Goal: Task Accomplishment & Management: Use online tool/utility

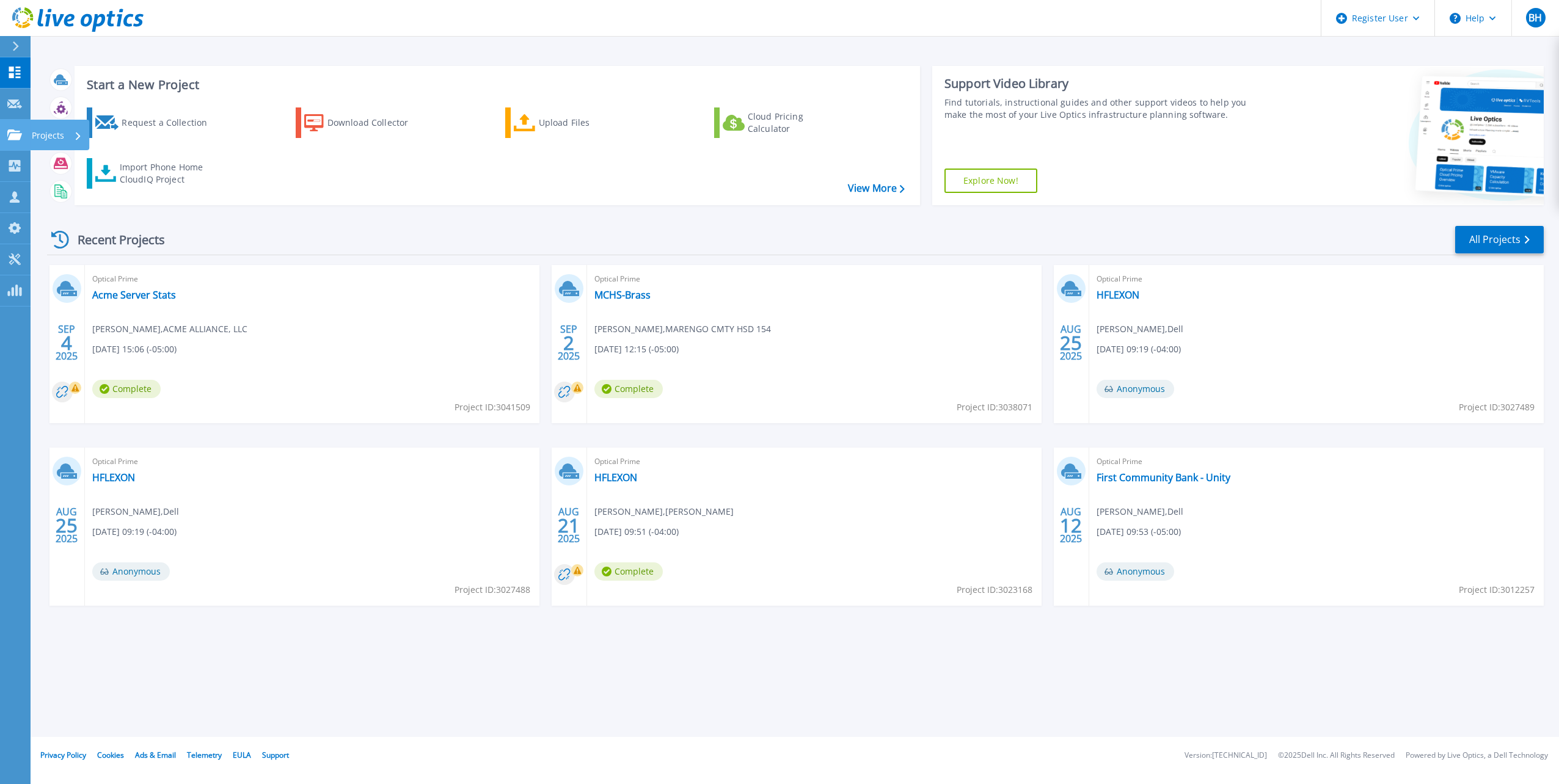
click at [21, 143] on link "Projects Projects" at bounding box center [15, 136] width 31 height 31
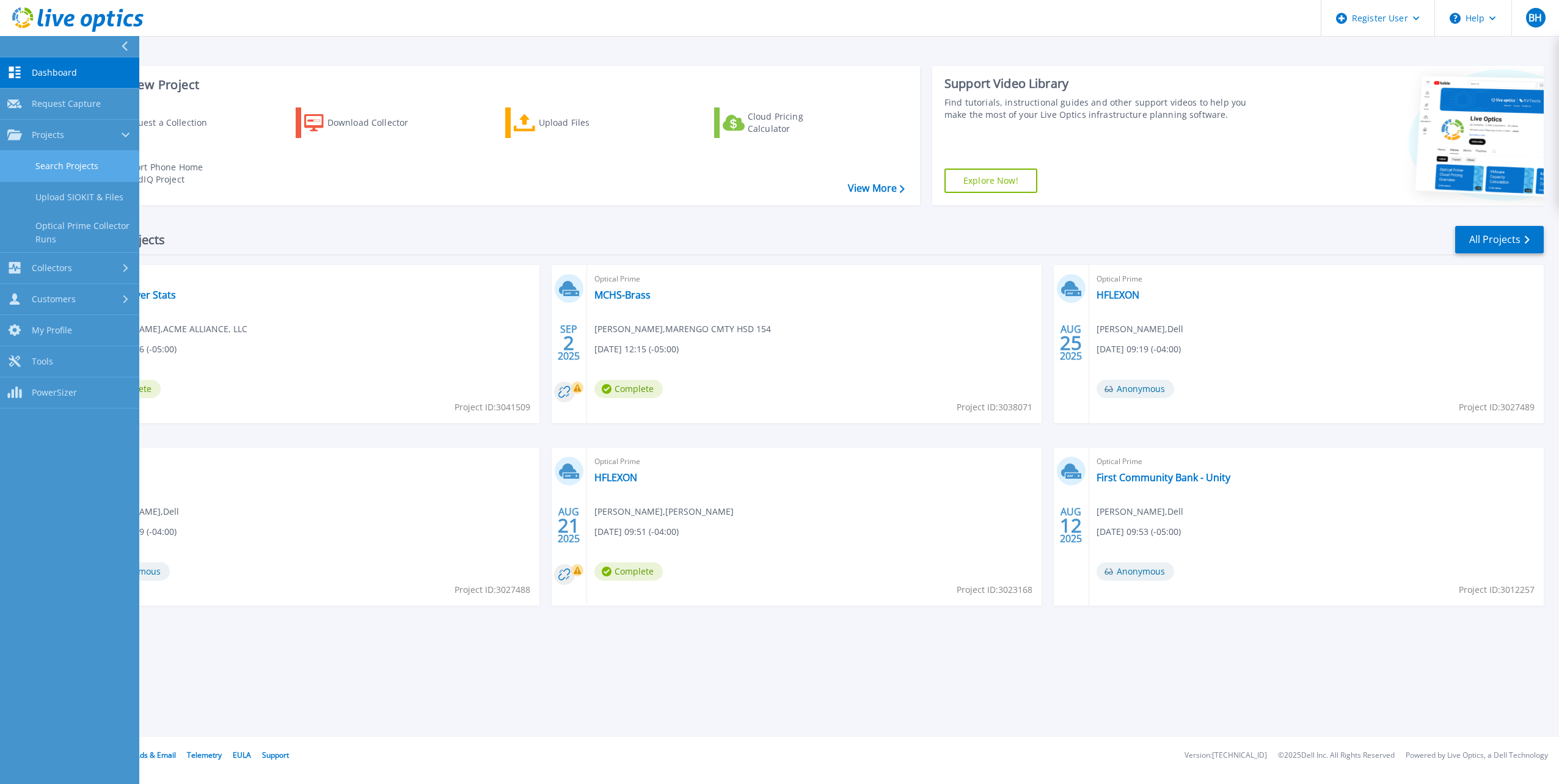
click at [60, 165] on link "Search Projects" at bounding box center [69, 166] width 139 height 31
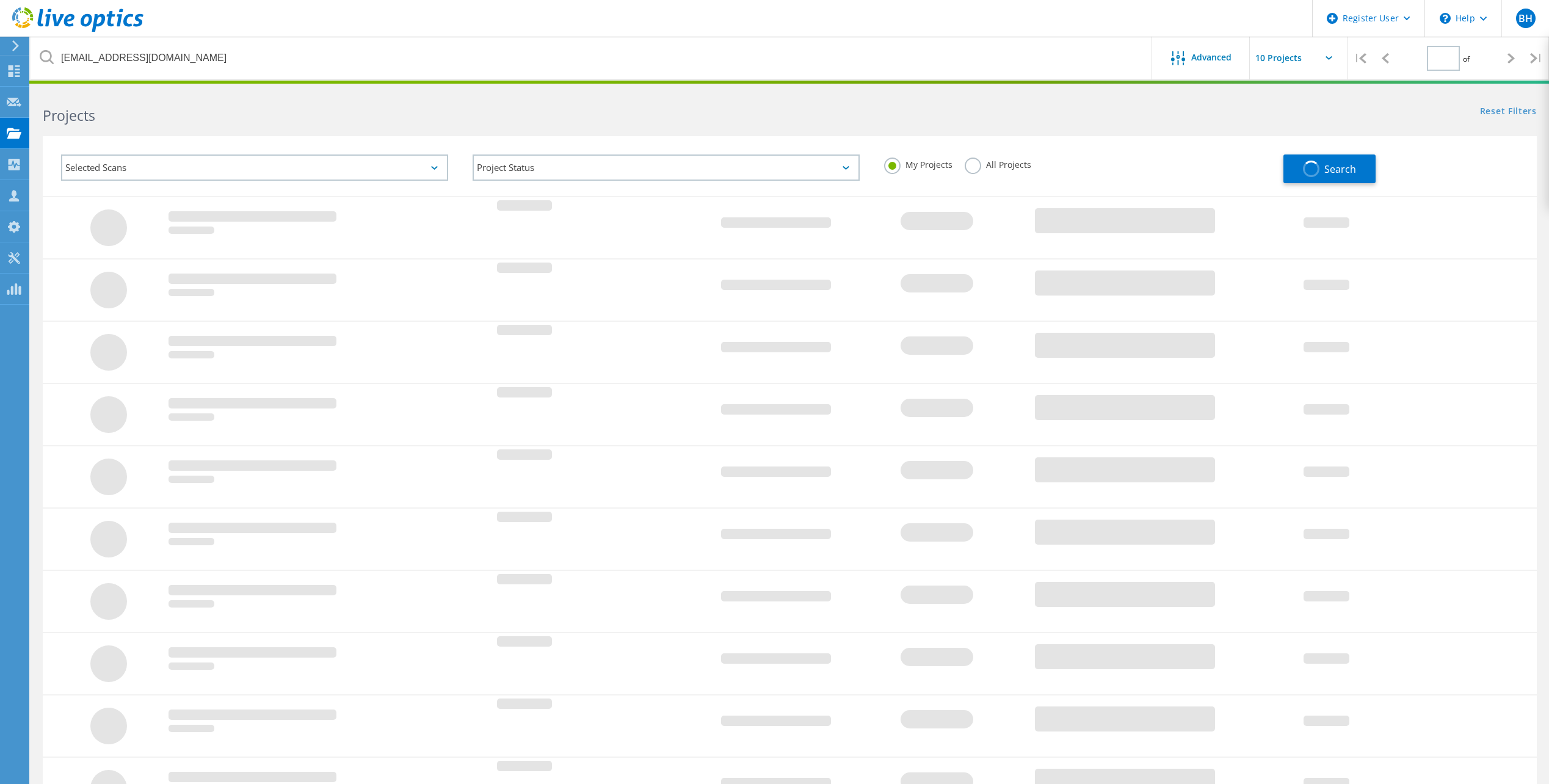
type input "1"
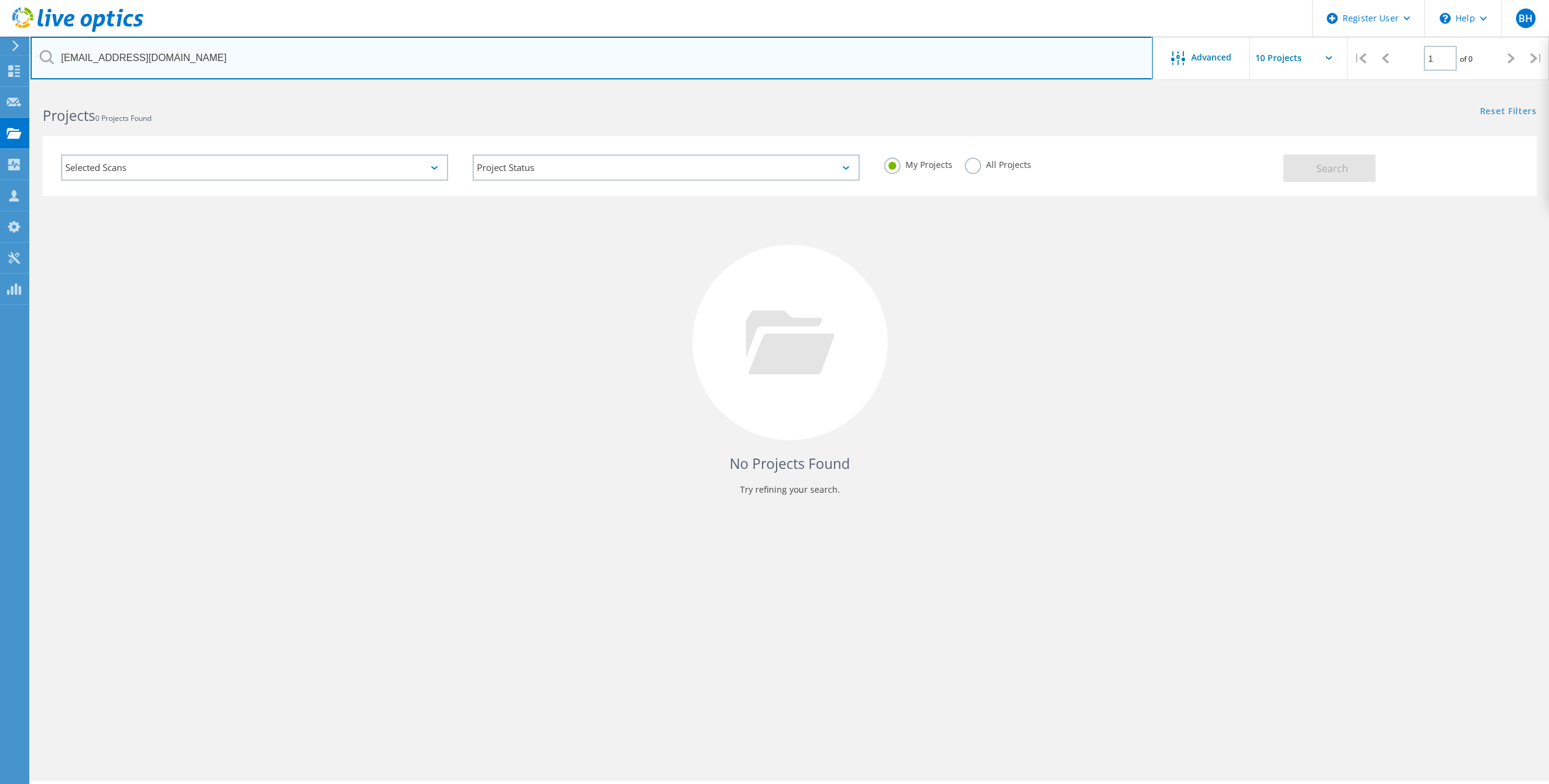
click at [211, 58] on input "aputchaven@iscbridge.com" at bounding box center [591, 58] width 1122 height 43
paste input "tomasz.wiecek@ctscorp.com"
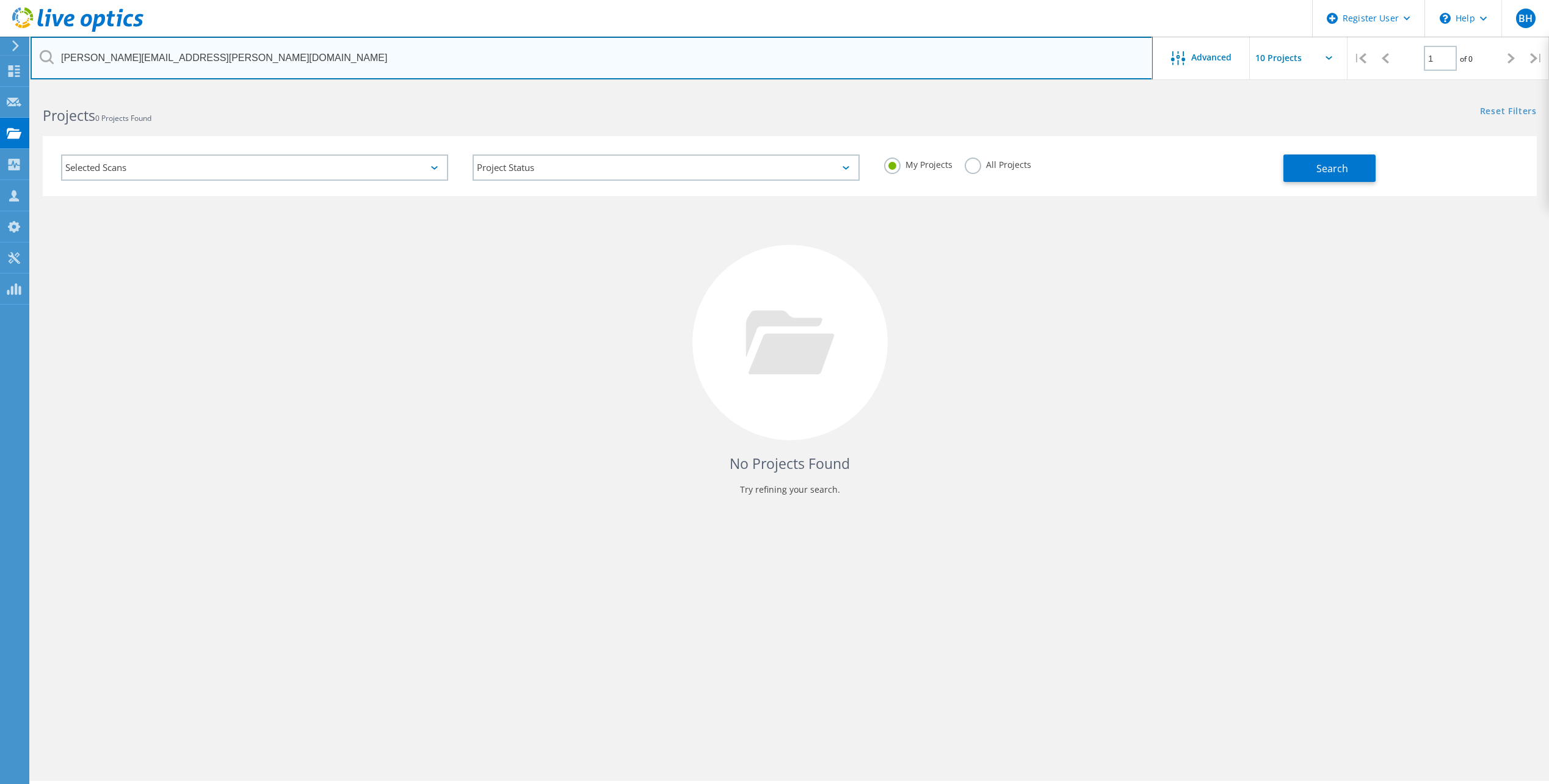
type input "tomasz.wiecek@ctscorp.com"
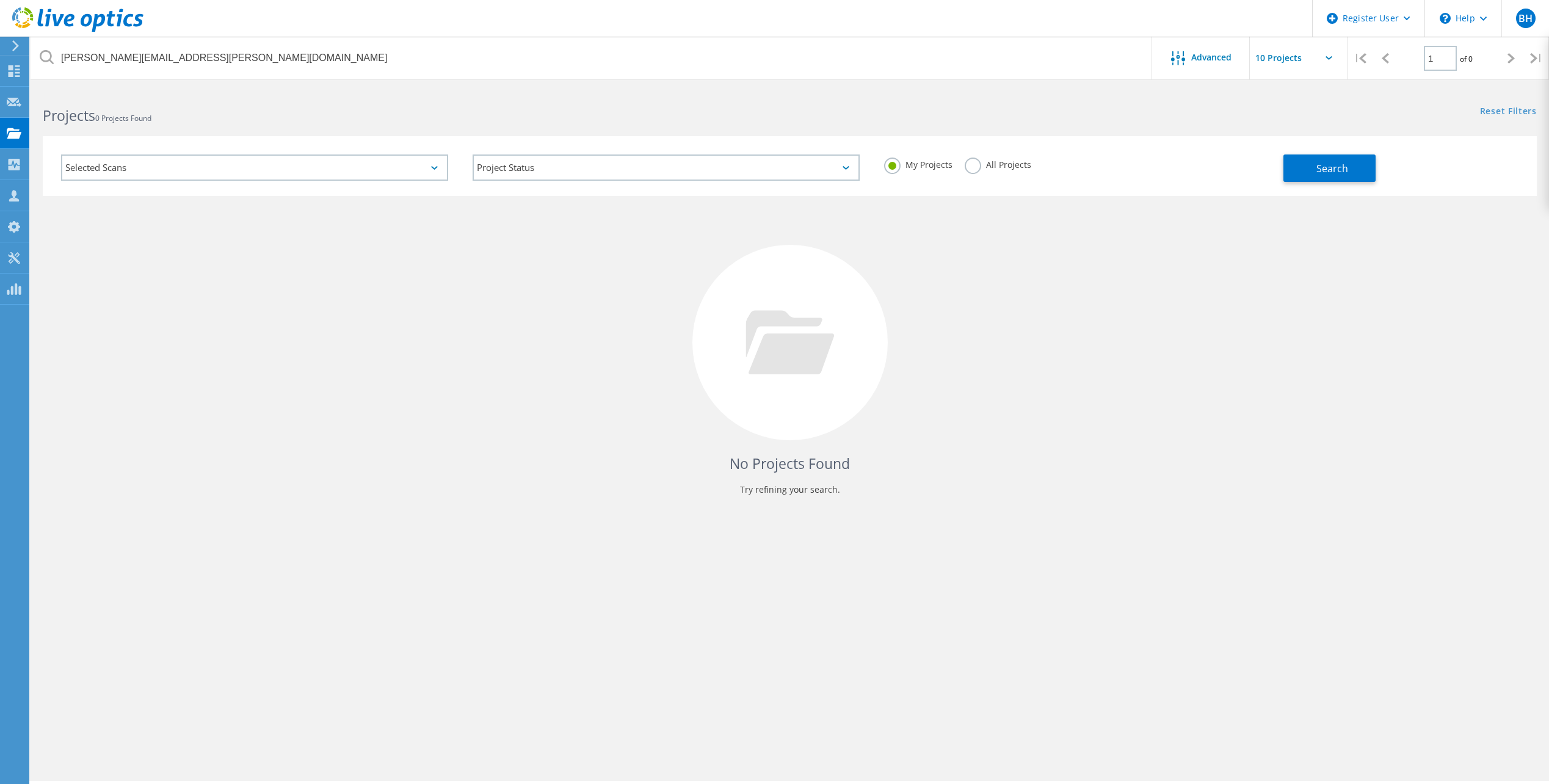
click at [977, 165] on label "All Projects" at bounding box center [997, 163] width 66 height 11
click at [0, 0] on input "All Projects" at bounding box center [0, 0] width 0 height 0
click at [1311, 169] on button "Search" at bounding box center [1329, 168] width 92 height 28
click at [649, 98] on div "Projects 0 Projects Found" at bounding box center [410, 104] width 759 height 32
